Goal: Task Accomplishment & Management: Complete application form

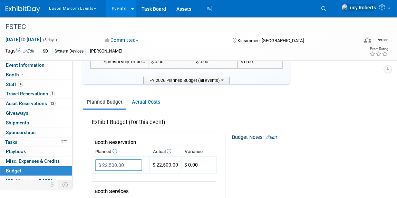
click at [28, 8] on img at bounding box center [23, 9] width 35 height 7
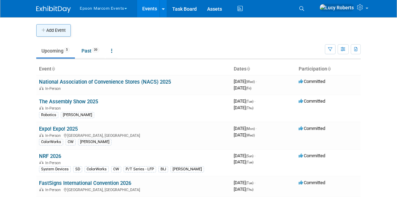
click at [55, 32] on button "Add Event" at bounding box center [53, 30] width 35 height 12
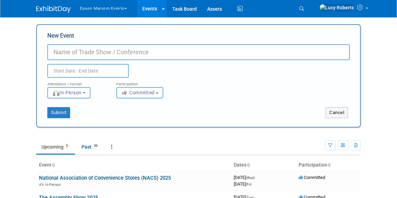
click at [98, 52] on input "New Event" at bounding box center [198, 52] width 303 height 16
type input "FSTEC"
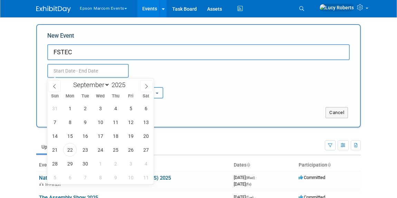
click at [85, 73] on input "text" at bounding box center [88, 71] width 82 height 14
click at [124, 86] on input "2025" at bounding box center [120, 85] width 21 height 8
click at [128, 88] on span at bounding box center [128, 87] width 5 height 4
click at [128, 83] on span at bounding box center [128, 83] width 5 height 4
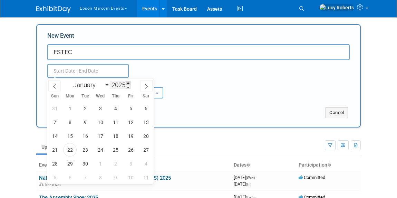
type input "2026"
click at [84, 108] on span "1" at bounding box center [84, 108] width 13 height 13
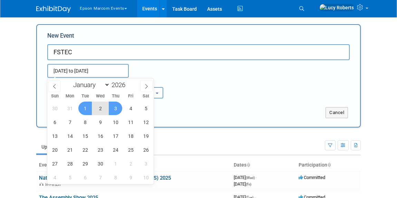
click at [120, 108] on span "3" at bounding box center [115, 108] width 13 height 13
type input "Sep 1, 2026 to Sep 3, 2026"
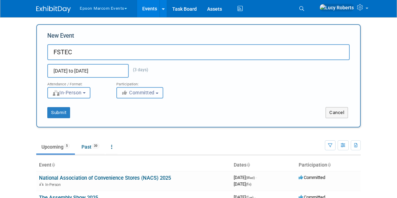
click at [131, 90] on span "Committed" at bounding box center [138, 93] width 34 height 6
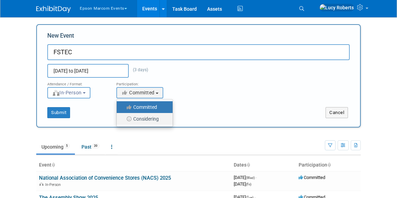
click at [139, 115] on label "Considering" at bounding box center [143, 118] width 46 height 9
click at [123, 117] on input "Considering" at bounding box center [120, 119] width 4 height 4
select select "2"
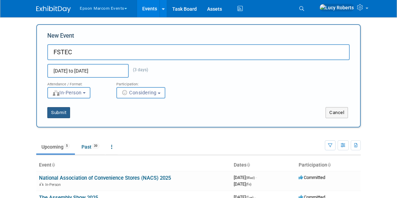
click at [59, 109] on button "Submit" at bounding box center [58, 112] width 23 height 11
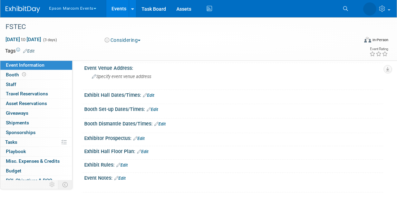
scroll to position [107, 0]
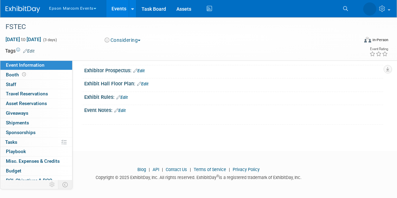
click at [145, 83] on link "Edit" at bounding box center [142, 84] width 11 height 5
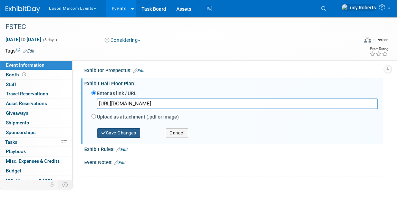
type input "https://s19.a2zinc.net/clients/Winsight/FSTEC2026/public/eventmap.aspx?shMode=E"
click at [120, 134] on button "Save Changes" at bounding box center [118, 133] width 43 height 10
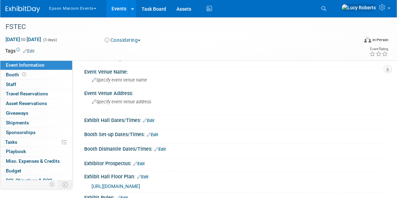
scroll to position [0, 0]
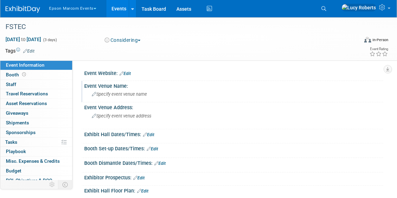
click at [120, 96] on span "Specify event venue name" at bounding box center [119, 94] width 55 height 5
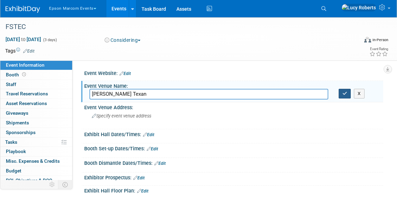
type input "Gaylord Texan"
click at [344, 97] on button "button" at bounding box center [345, 94] width 12 height 10
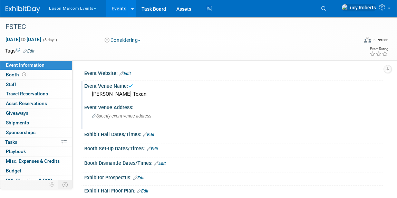
click at [153, 121] on div "Specify event venue address" at bounding box center [146, 119] width 114 height 16
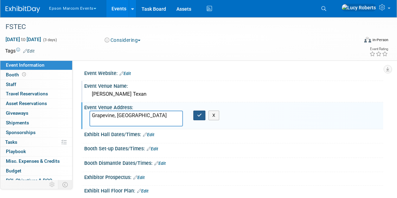
type textarea "Grapevine, TX"
click at [197, 117] on button "button" at bounding box center [199, 116] width 12 height 10
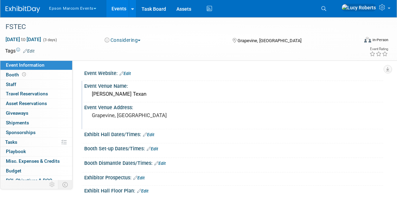
click at [20, 8] on img at bounding box center [23, 9] width 35 height 7
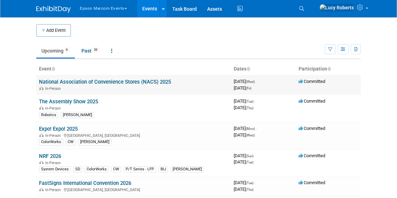
click at [94, 78] on td "National Association of Convenience Stores (NACS) 2025 In-Person" at bounding box center [133, 85] width 195 height 20
click at [95, 83] on link "National Association of Convenience Stores (NACS) 2025" at bounding box center [105, 82] width 132 height 6
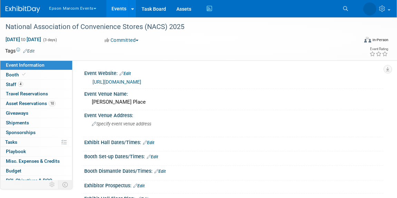
click at [29, 51] on link "Edit" at bounding box center [28, 51] width 11 height 5
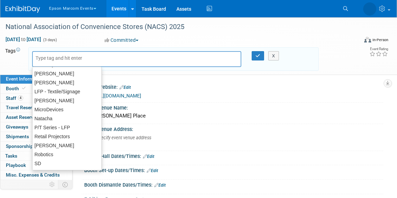
scroll to position [71, 0]
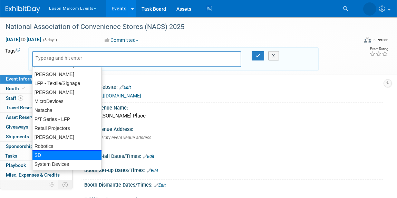
click at [57, 153] on div "SD" at bounding box center [67, 155] width 70 height 10
type input "SD"
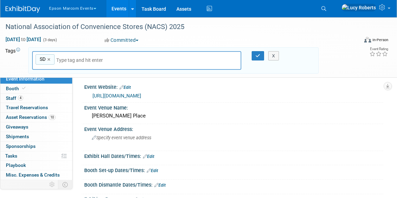
click at [67, 59] on input "text" at bounding box center [104, 60] width 97 height 7
type input "s"
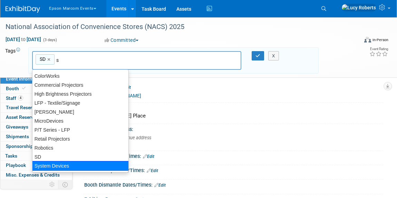
click at [63, 164] on div "System Devices" at bounding box center [80, 166] width 97 height 10
type input "SD, System Devices"
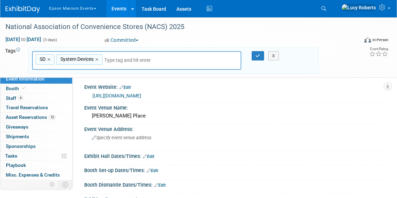
click at [108, 59] on input "text" at bounding box center [152, 60] width 97 height 7
type input "l"
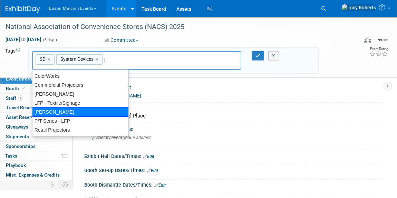
click at [46, 112] on div "[PERSON_NAME]" at bounding box center [80, 112] width 97 height 10
type input "SD, System Devices, Lucy Roberts"
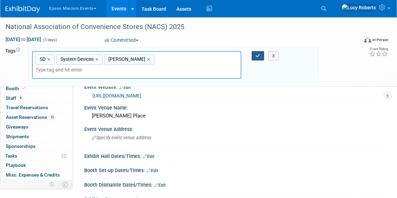
click at [256, 55] on icon "button" at bounding box center [258, 56] width 5 height 4
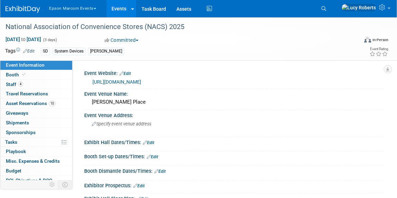
click at [60, 7] on button "Epson Marcom Events" at bounding box center [76, 7] width 57 height 14
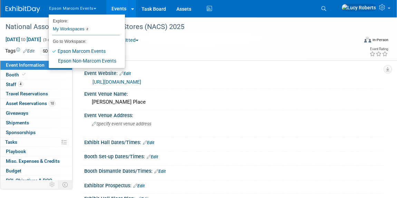
click at [32, 11] on img at bounding box center [23, 9] width 35 height 7
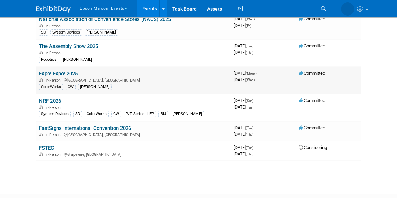
scroll to position [63, 0]
